Goal: Transaction & Acquisition: Purchase product/service

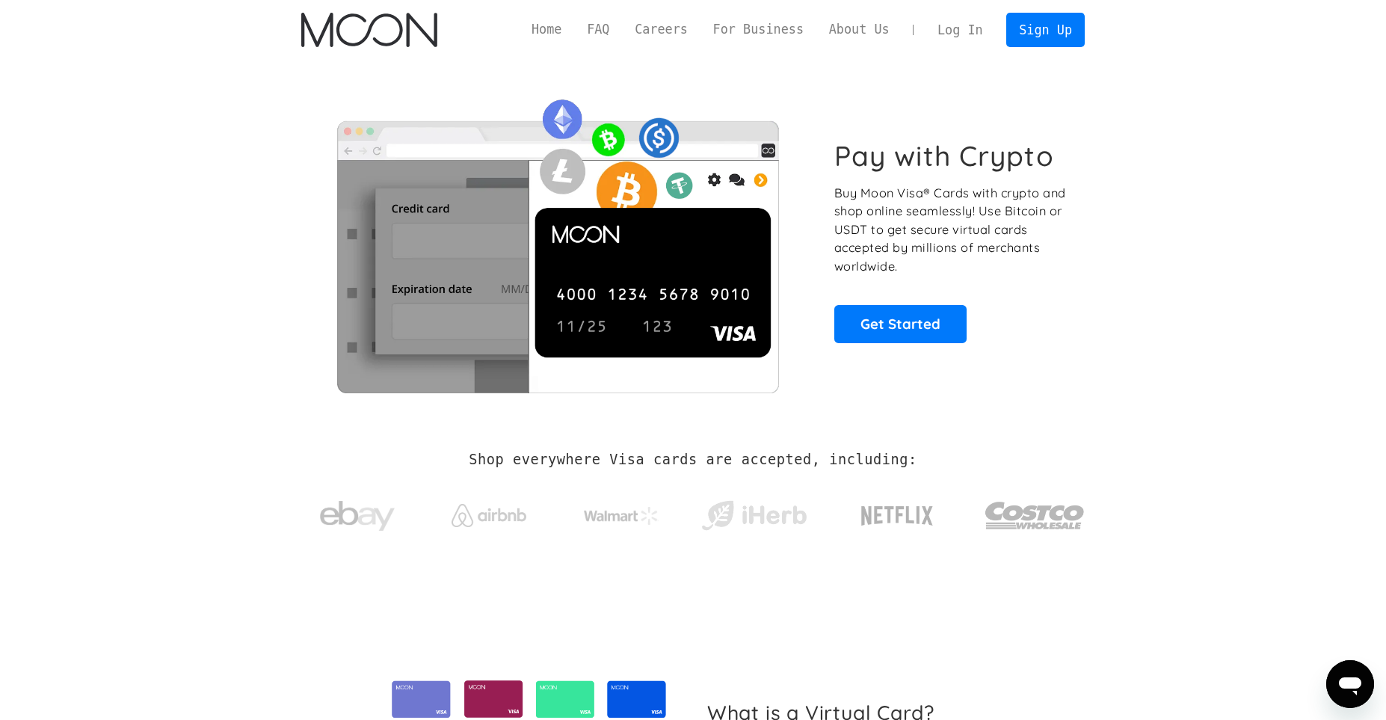
click at [981, 42] on link "Log In" at bounding box center [960, 29] width 70 height 33
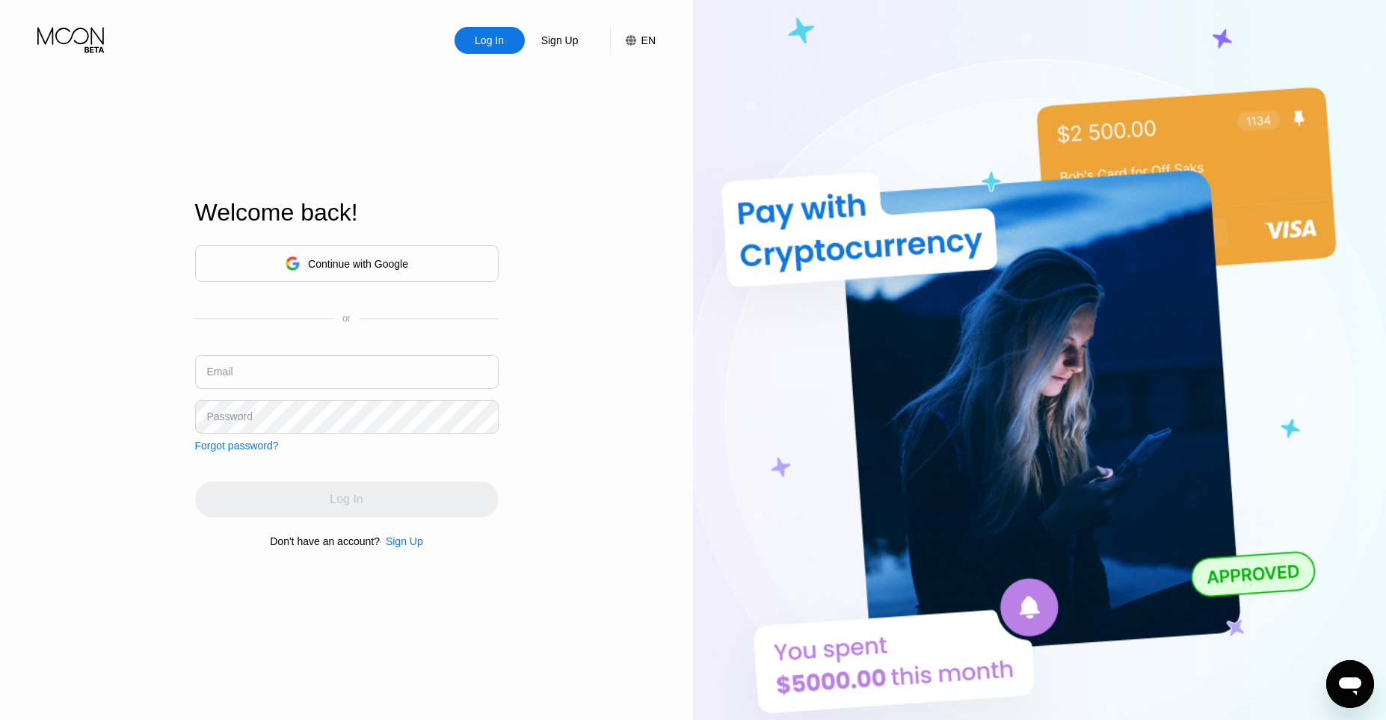
click at [375, 321] on div "or" at bounding box center [346, 318] width 303 height 10
click at [379, 355] on input "text" at bounding box center [346, 372] width 303 height 34
type input "d"
paste input "@yopmail.com"
type input "[EMAIL_ADDRESS][DOMAIN_NAME]"
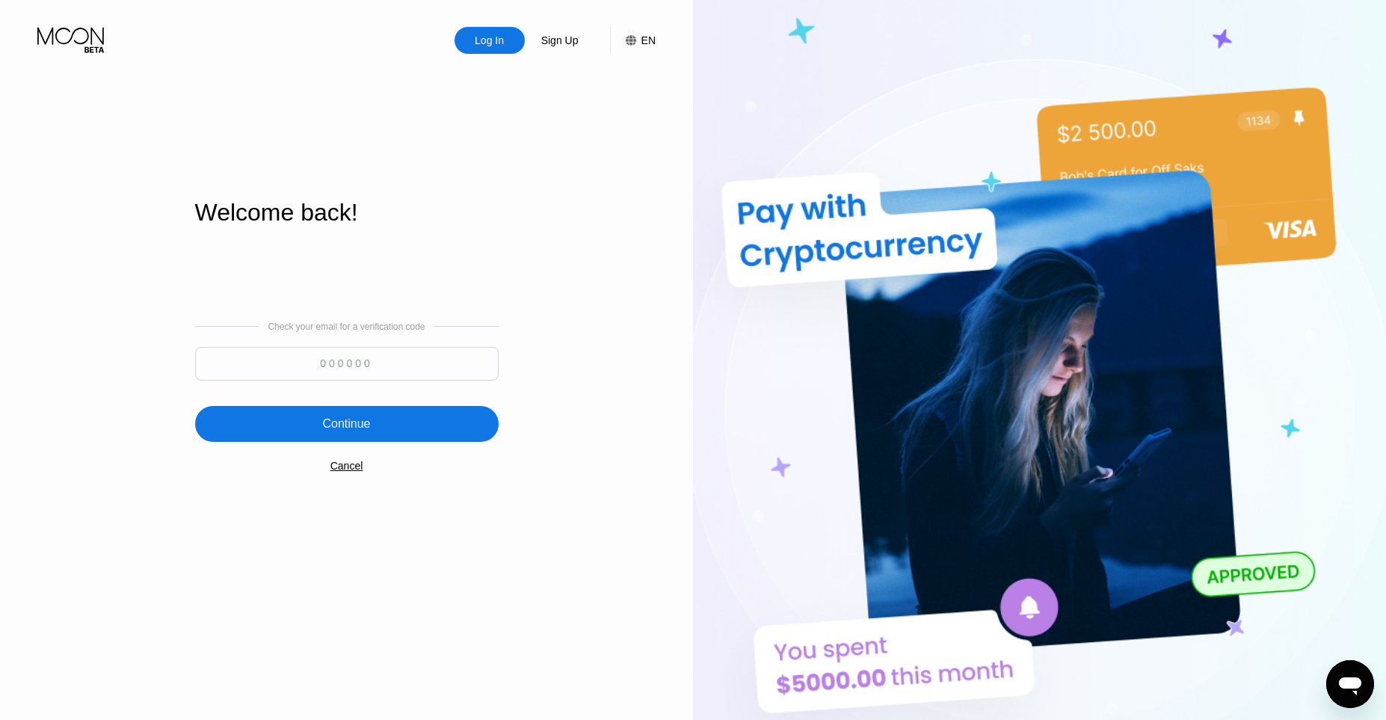
click at [262, 360] on input at bounding box center [346, 364] width 303 height 34
paste input "548978"
type input "548978"
click at [266, 452] on div "Check your email for a verification code 548978 Continue Cancel" at bounding box center [346, 395] width 303 height 303
click at [266, 417] on div "Continue" at bounding box center [346, 424] width 303 height 36
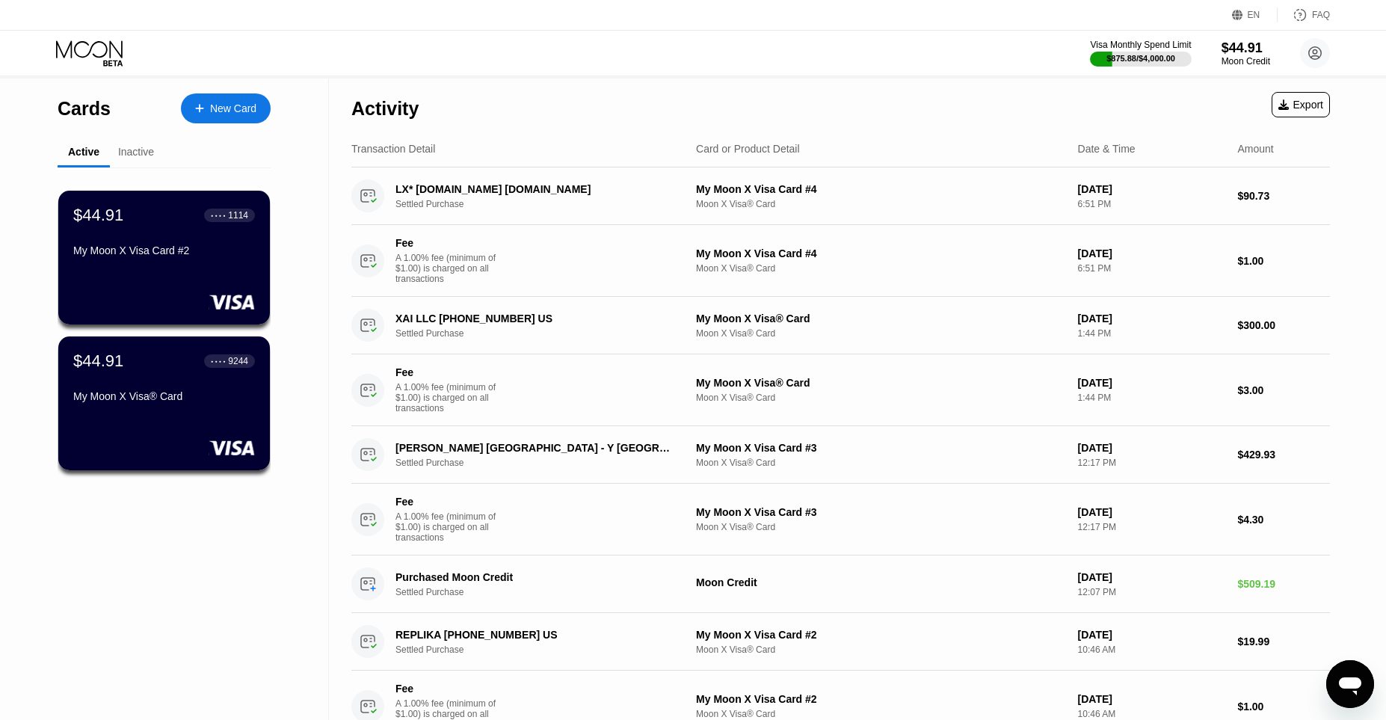
click at [197, 309] on div at bounding box center [164, 301] width 182 height 15
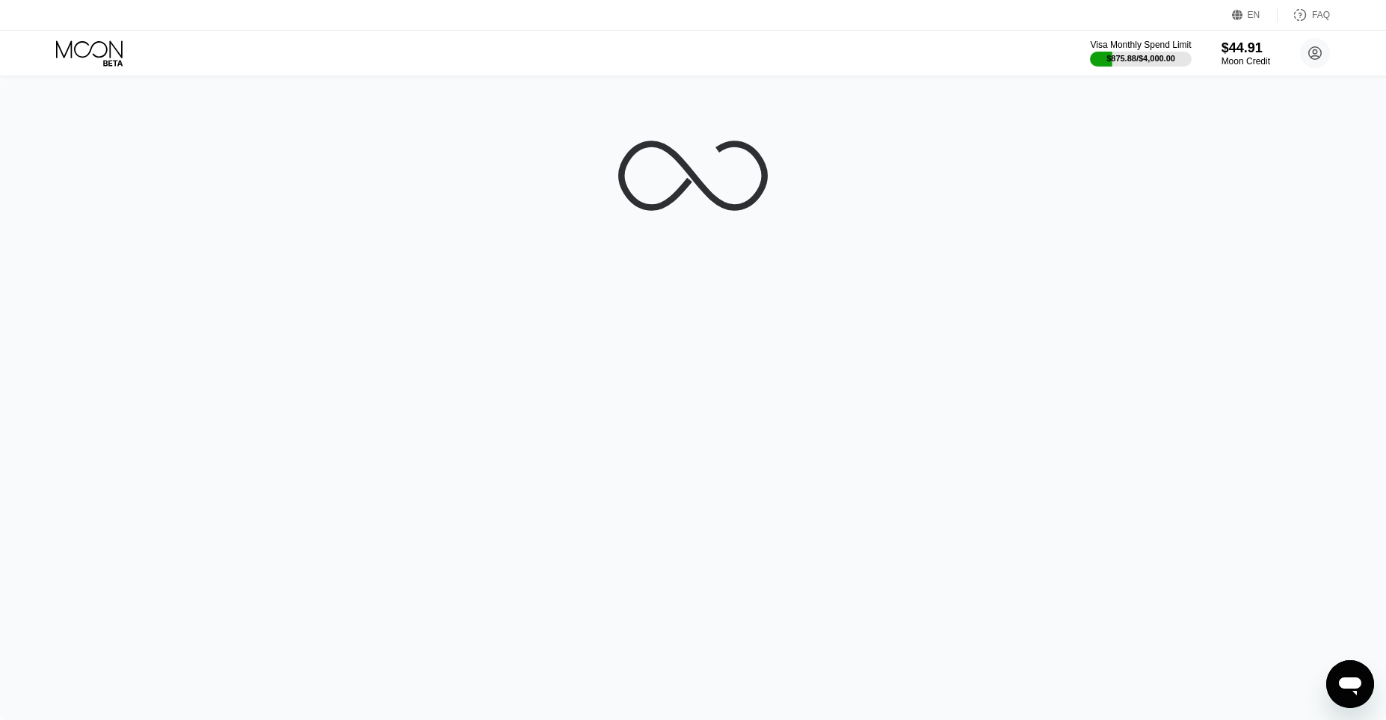
click at [197, 310] on div at bounding box center [693, 398] width 1386 height 641
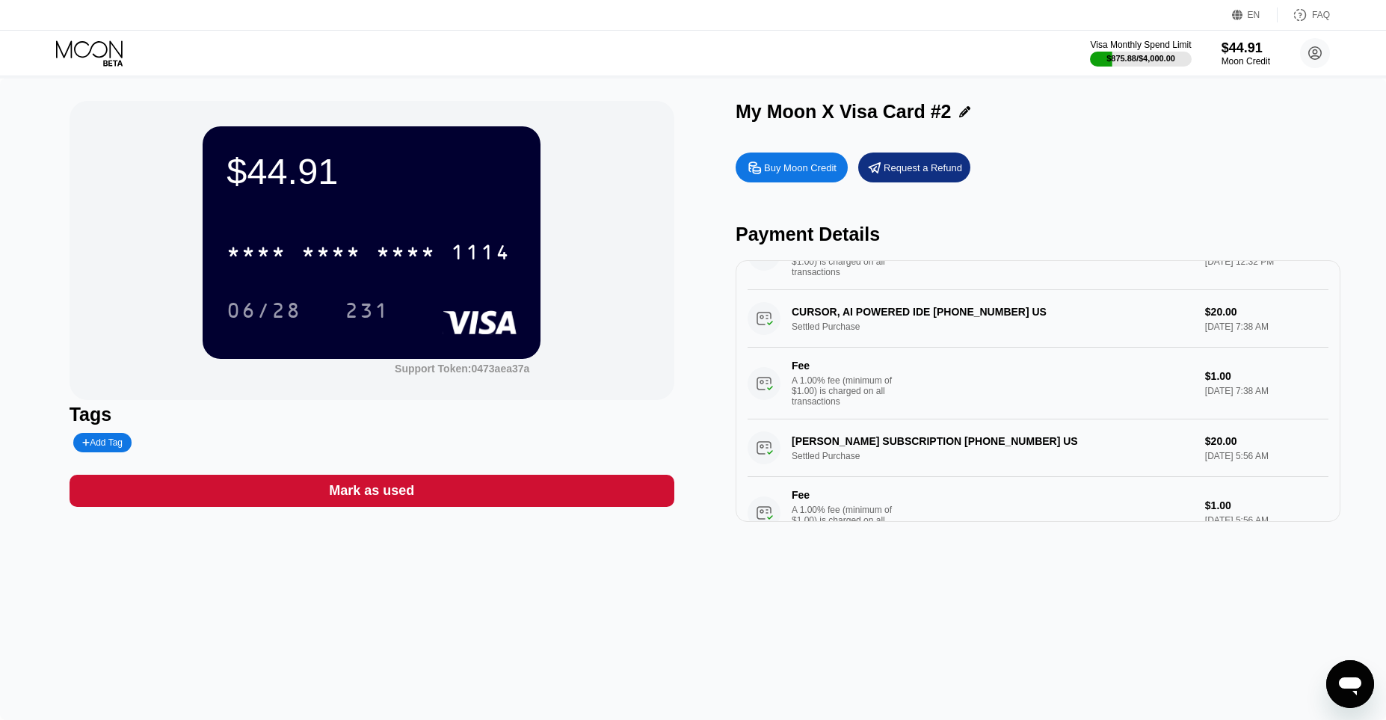
scroll to position [1013, 0]
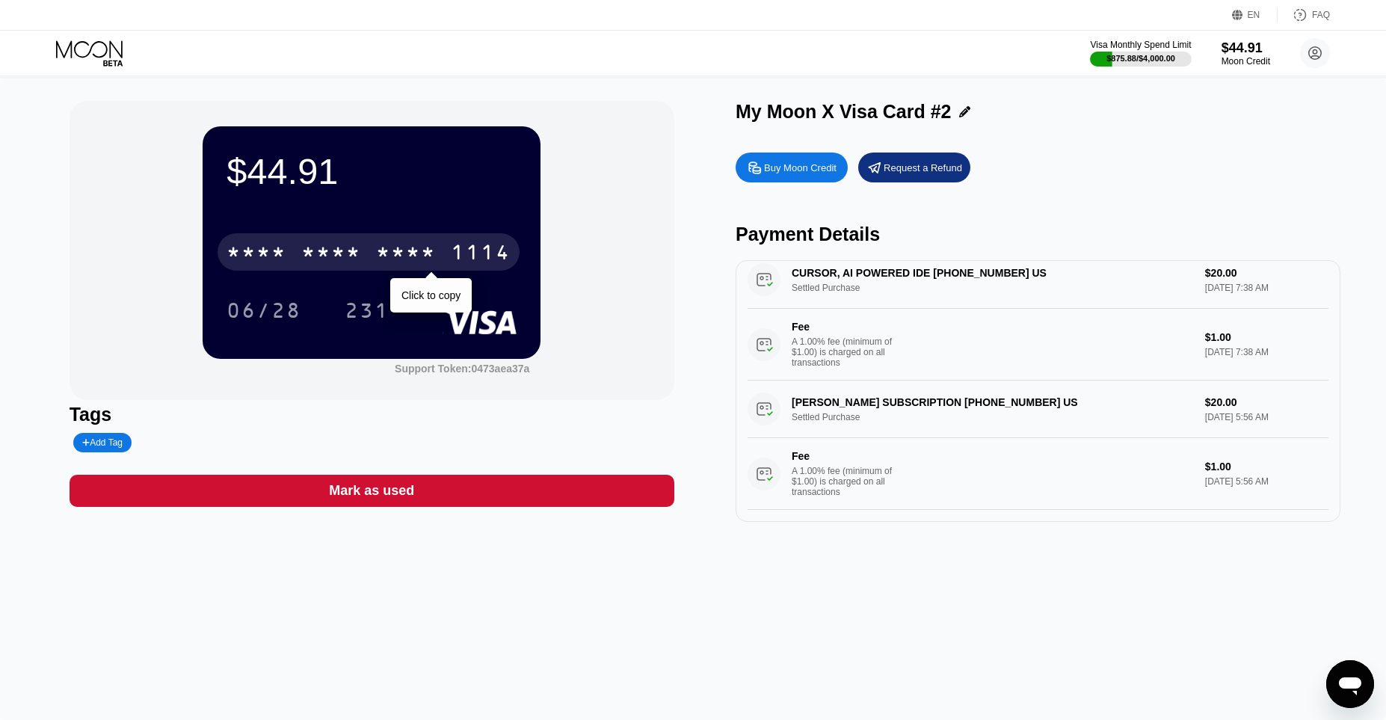
click at [460, 251] on div "1114" at bounding box center [481, 254] width 60 height 24
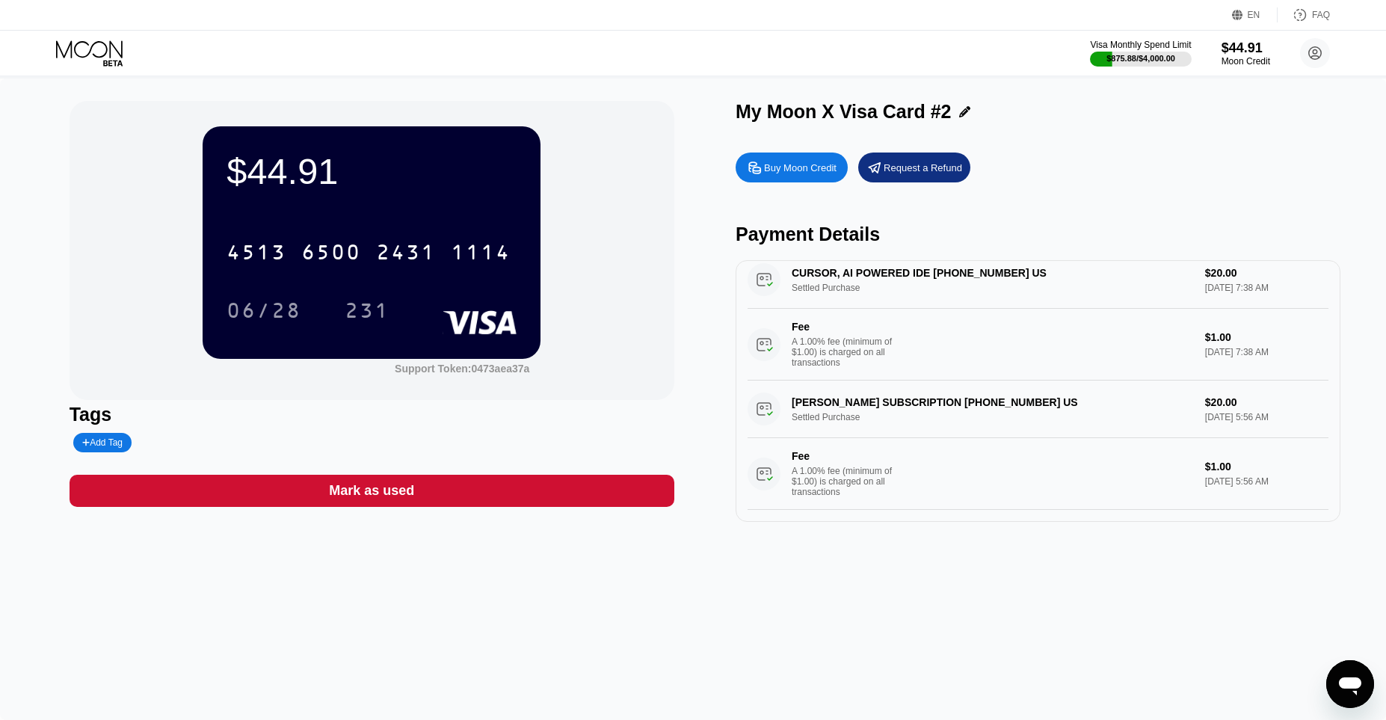
click at [97, 46] on icon at bounding box center [91, 53] width 70 height 26
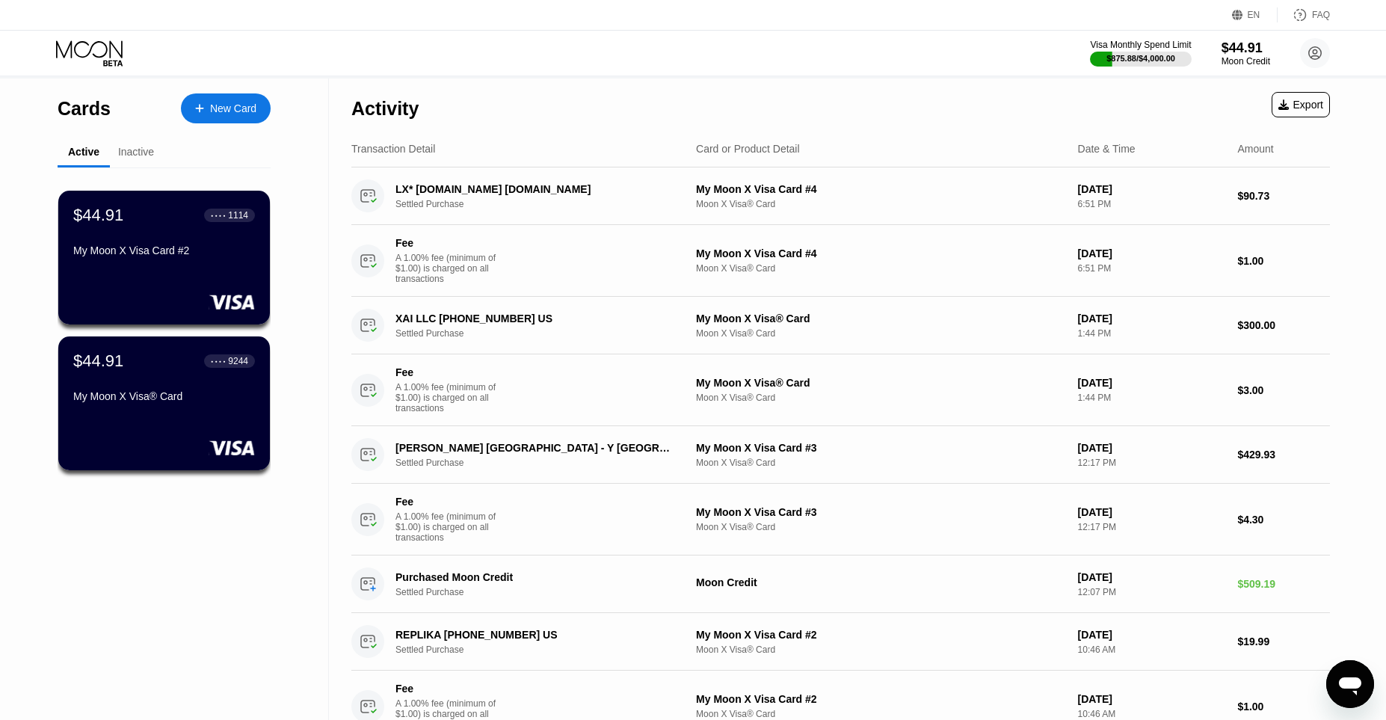
click at [210, 122] on div "New Card" at bounding box center [226, 108] width 90 height 30
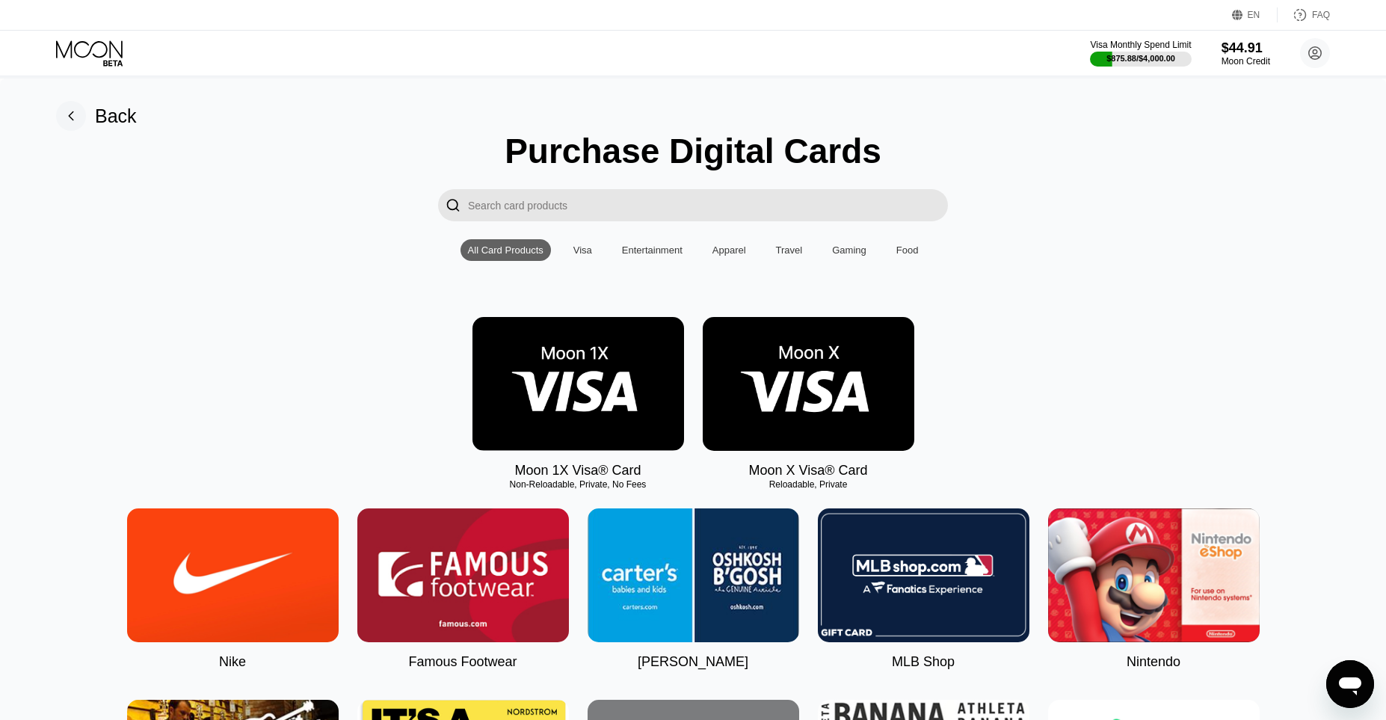
click at [765, 417] on img at bounding box center [809, 384] width 212 height 134
click at [803, 401] on img at bounding box center [809, 384] width 212 height 134
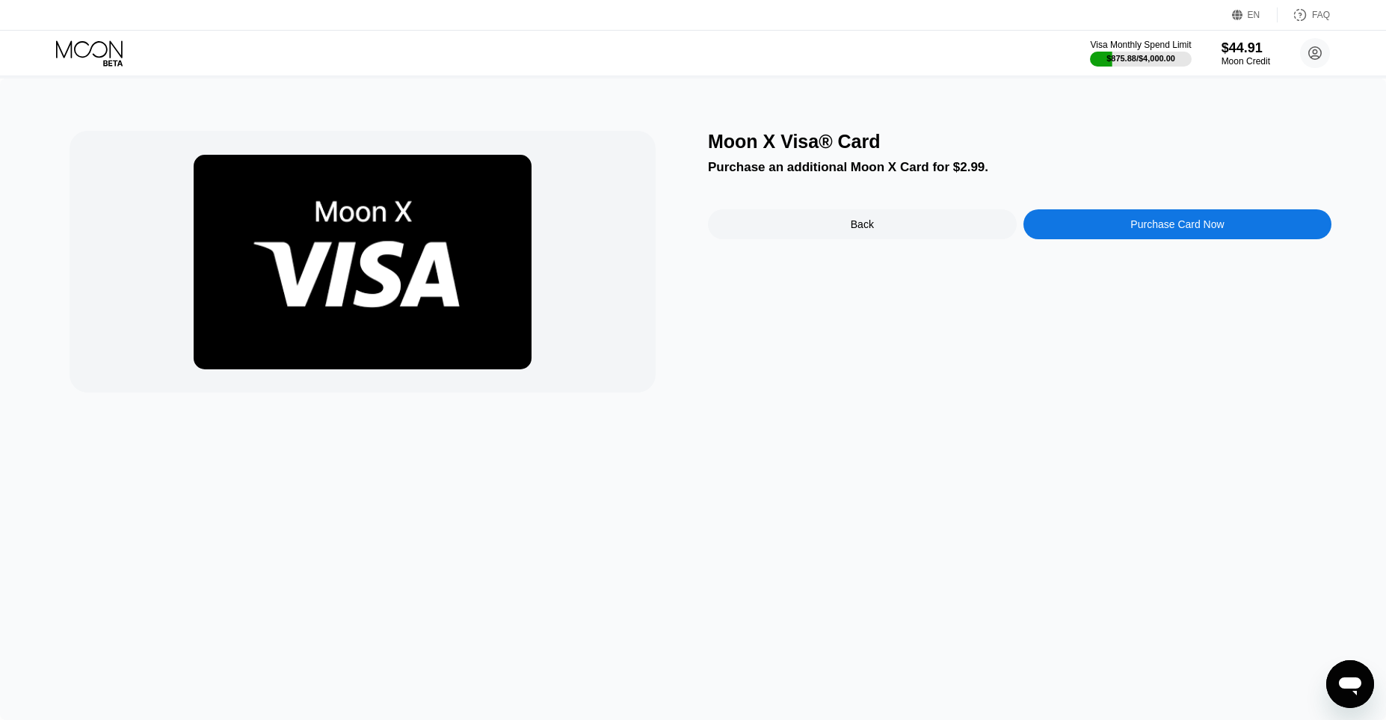
click at [1218, 212] on div "Moon X Visa® Card Purchase an additional Moon X Card for $2.99. Back Purchase C…" at bounding box center [1019, 262] width 623 height 262
click at [1215, 239] on div "Purchase Card Now" at bounding box center [1177, 224] width 309 height 30
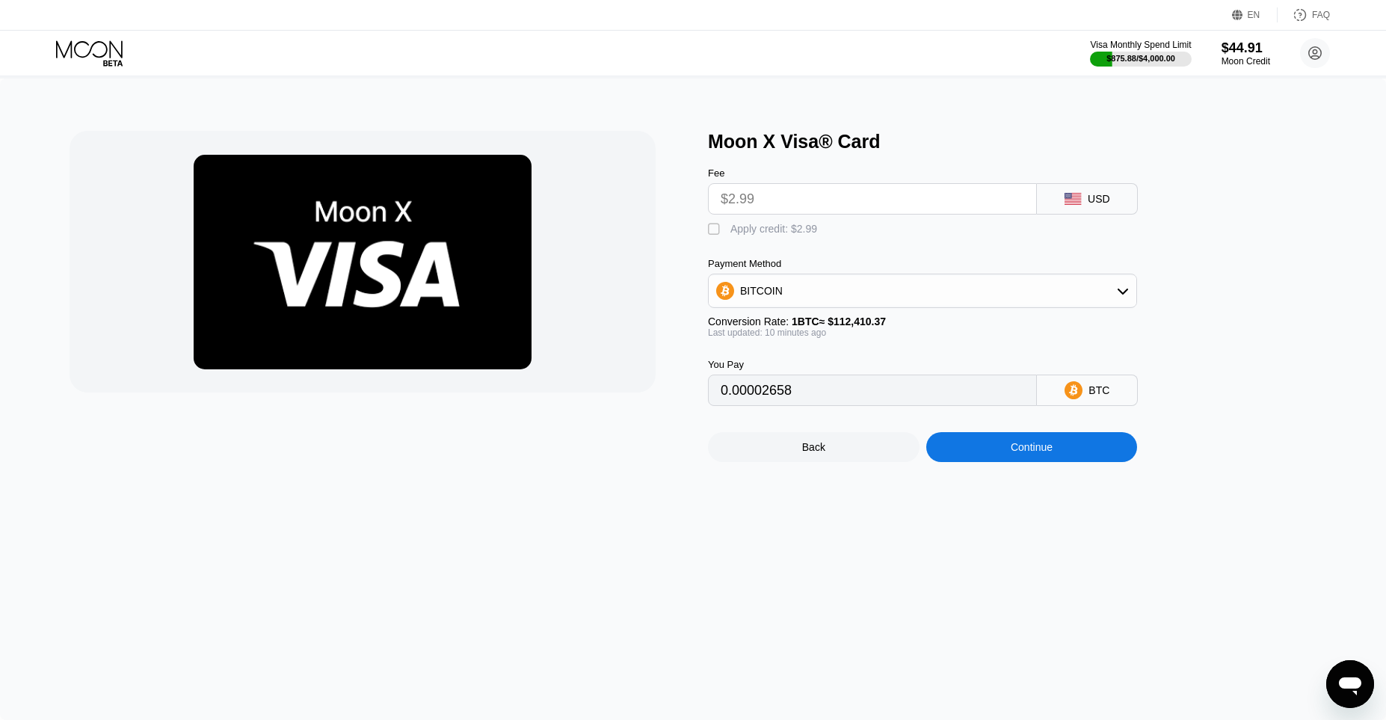
click at [792, 235] on div "Apply credit: $2.99" at bounding box center [773, 229] width 87 height 12
type input "0"
click at [1082, 462] on div "Continue" at bounding box center [1032, 447] width 212 height 30
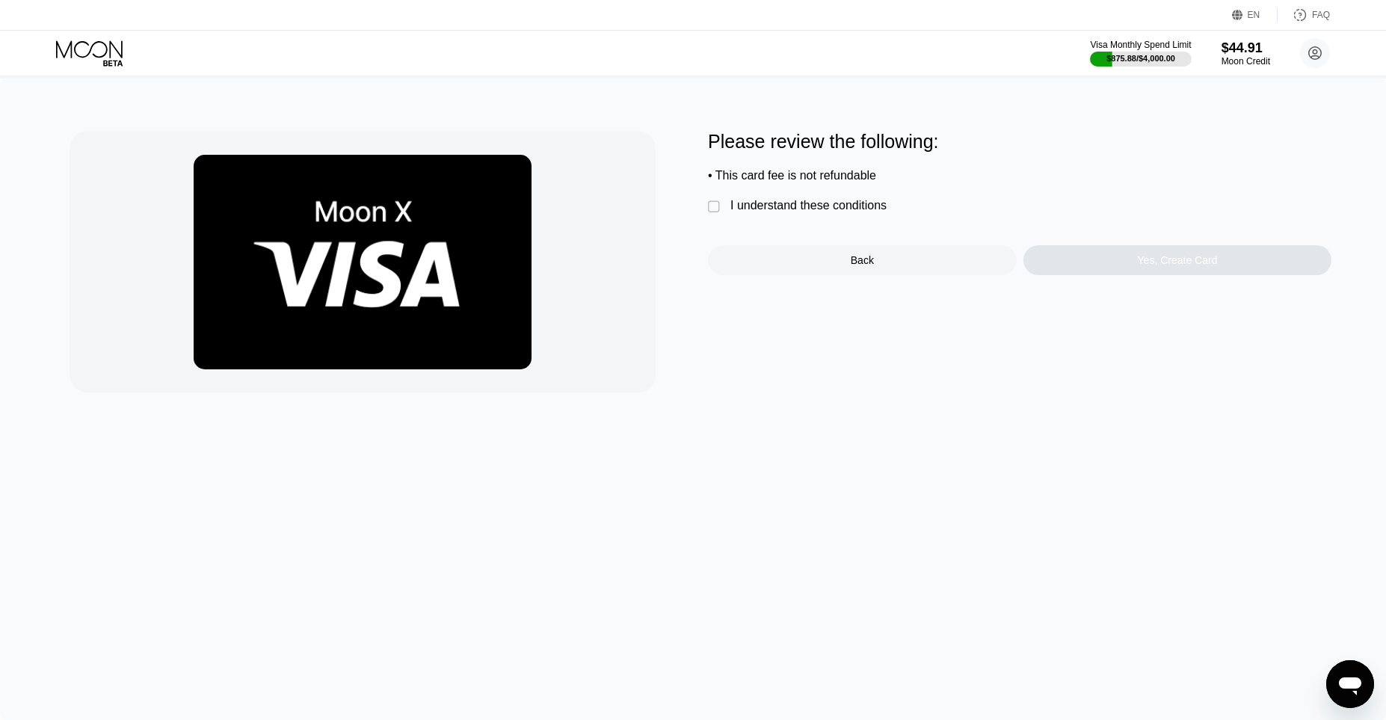
click at [798, 212] on div "I understand these conditions" at bounding box center [808, 205] width 156 height 13
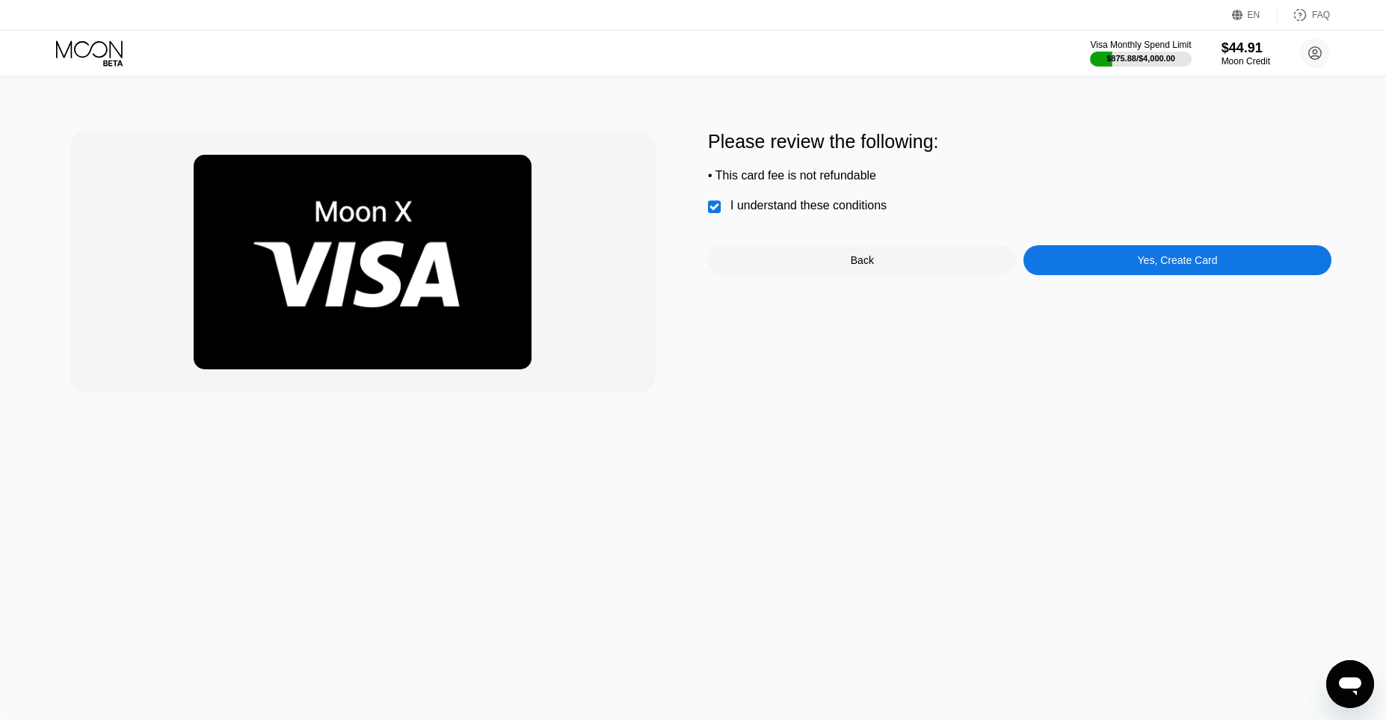
click at [1172, 258] on div "Please review the following: • This card fee is not refundable  I understand t…" at bounding box center [1019, 203] width 623 height 144
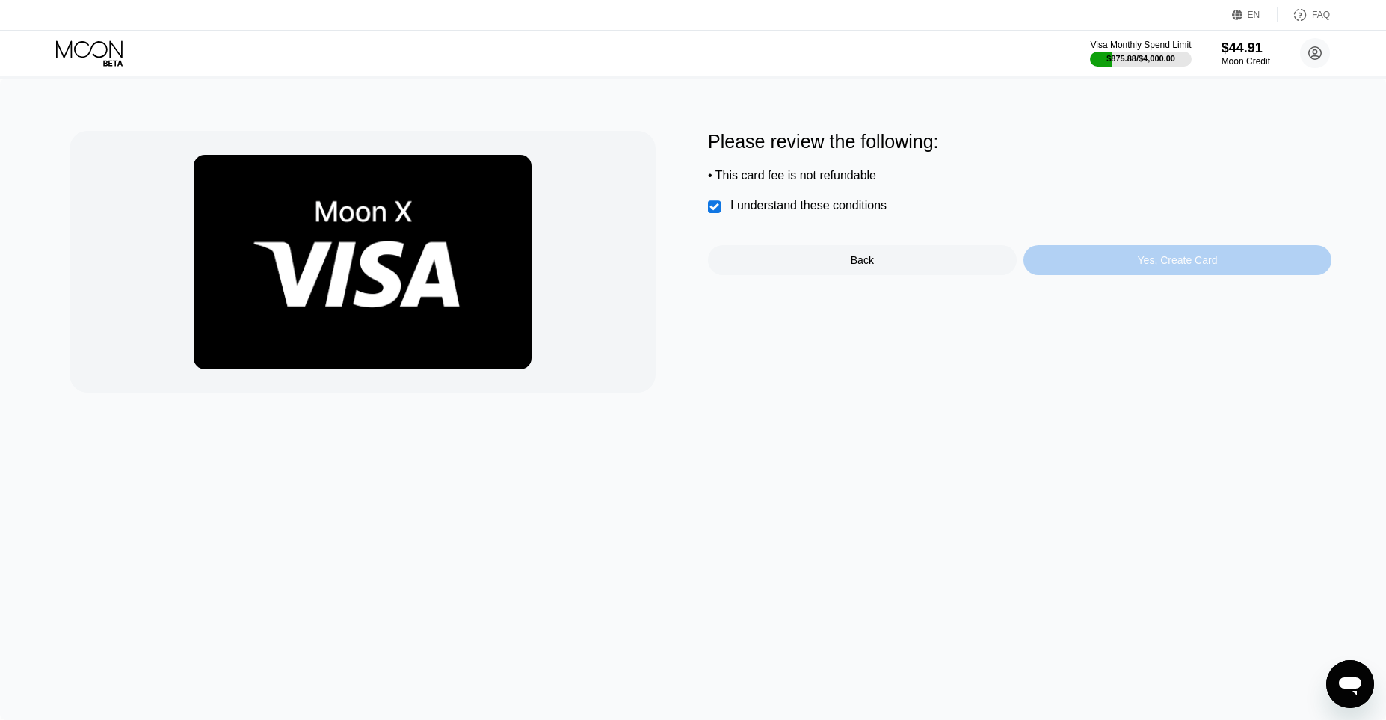
click at [1172, 258] on div "Yes, Create Card" at bounding box center [1177, 260] width 309 height 30
